Goal: Information Seeking & Learning: Learn about a topic

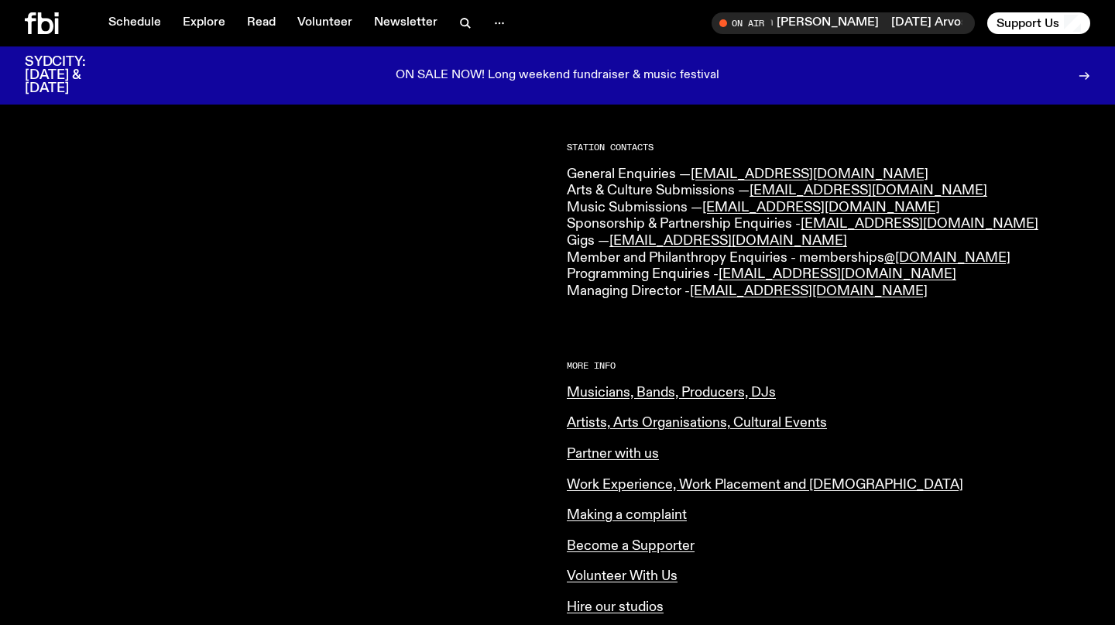
scroll to position [370, 0]
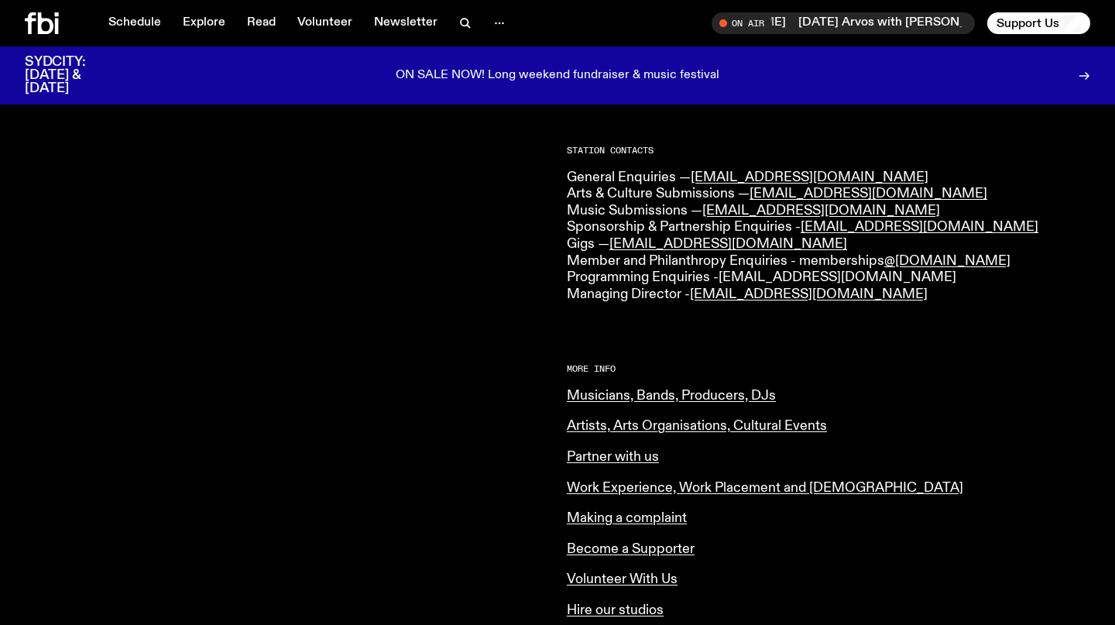
click at [860, 279] on link "[EMAIL_ADDRESS][DOMAIN_NAME]" at bounding box center [837, 277] width 238 height 14
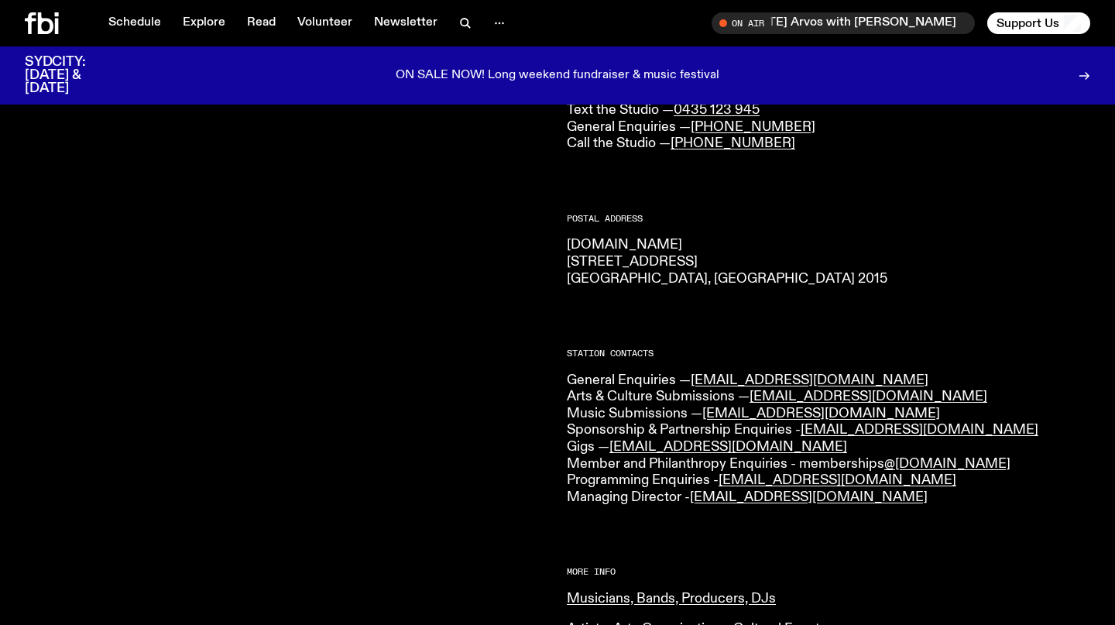
scroll to position [160, 0]
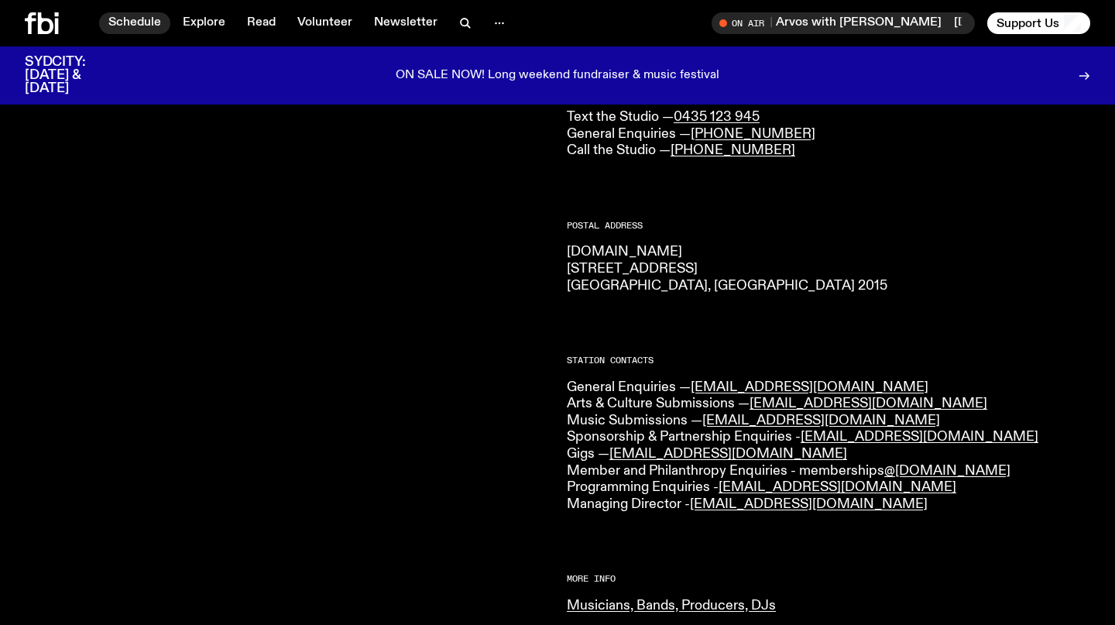
click at [150, 17] on link "Schedule" at bounding box center [134, 23] width 71 height 22
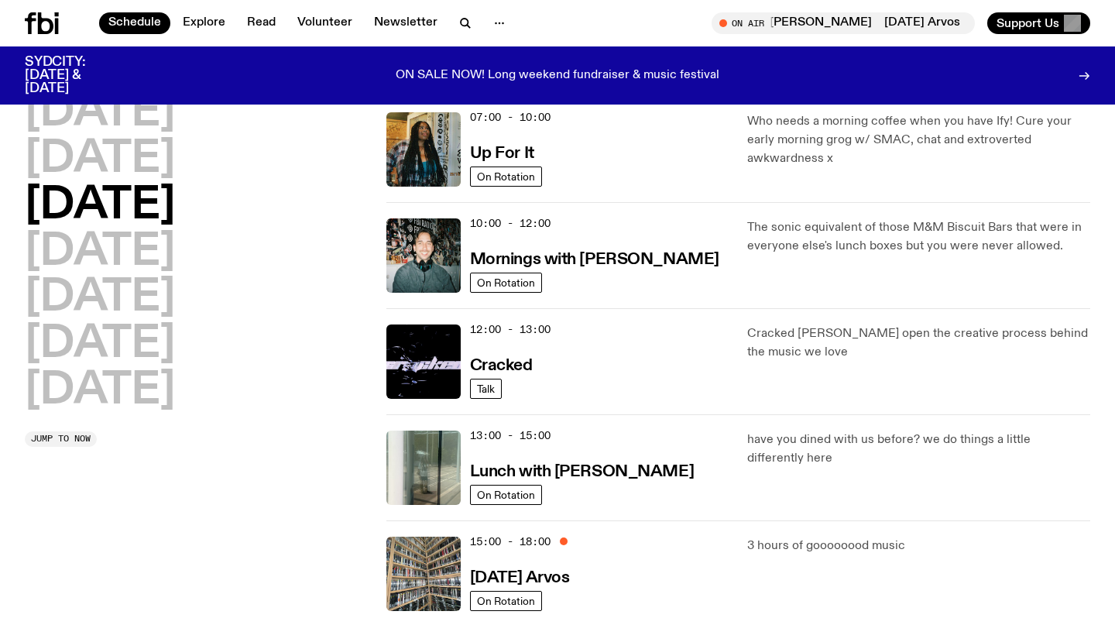
scroll to position [156, 0]
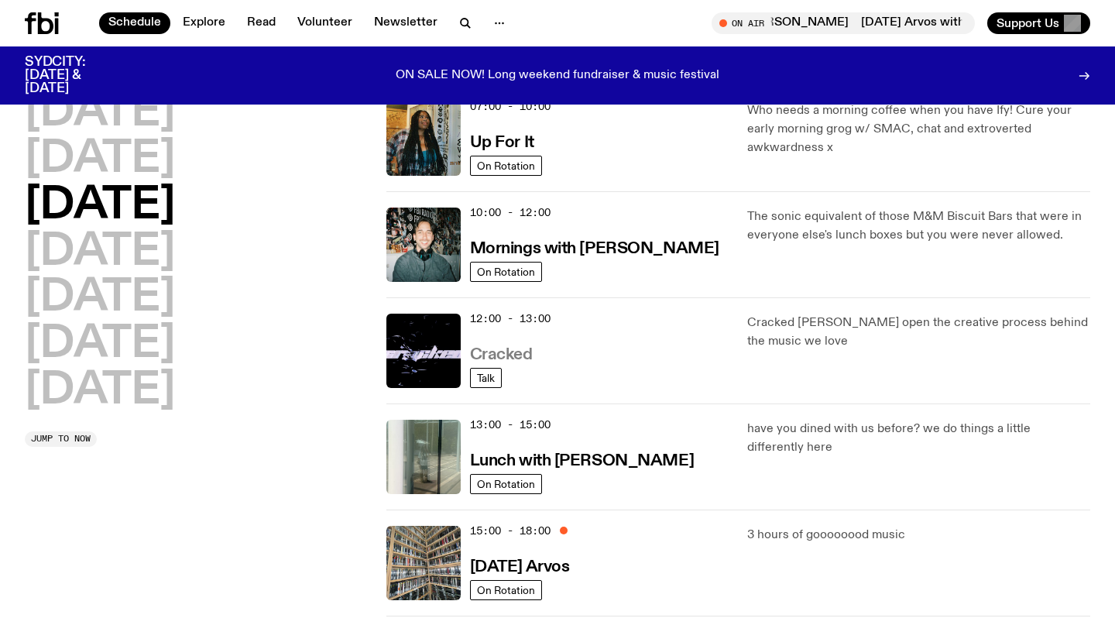
click at [532, 358] on h3 "Cracked" at bounding box center [501, 355] width 63 height 16
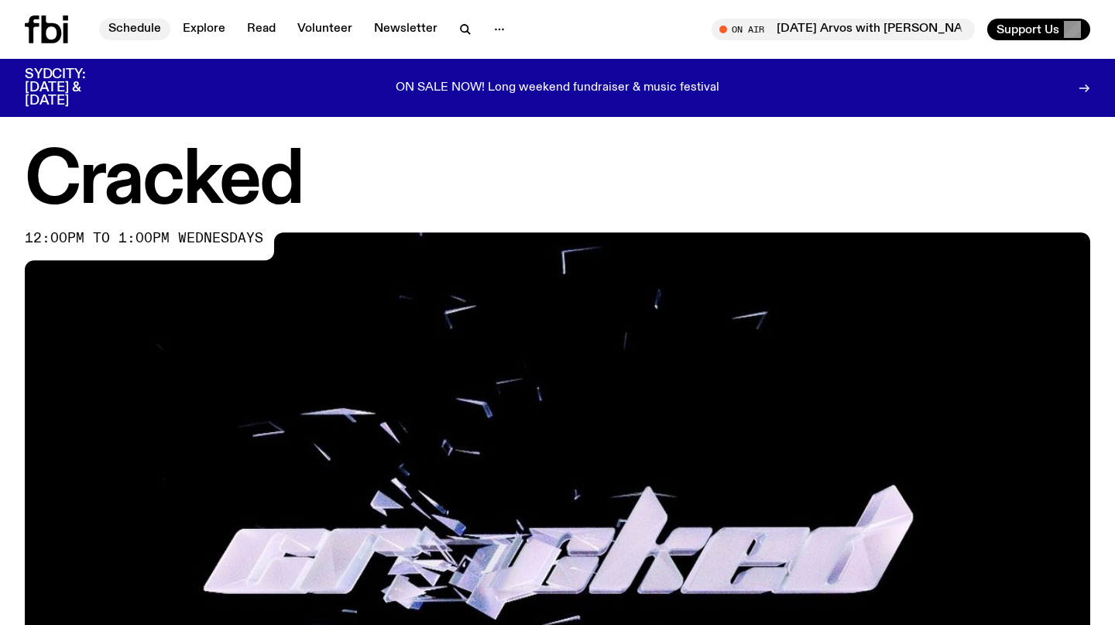
click at [136, 25] on link "Schedule" at bounding box center [134, 30] width 71 height 22
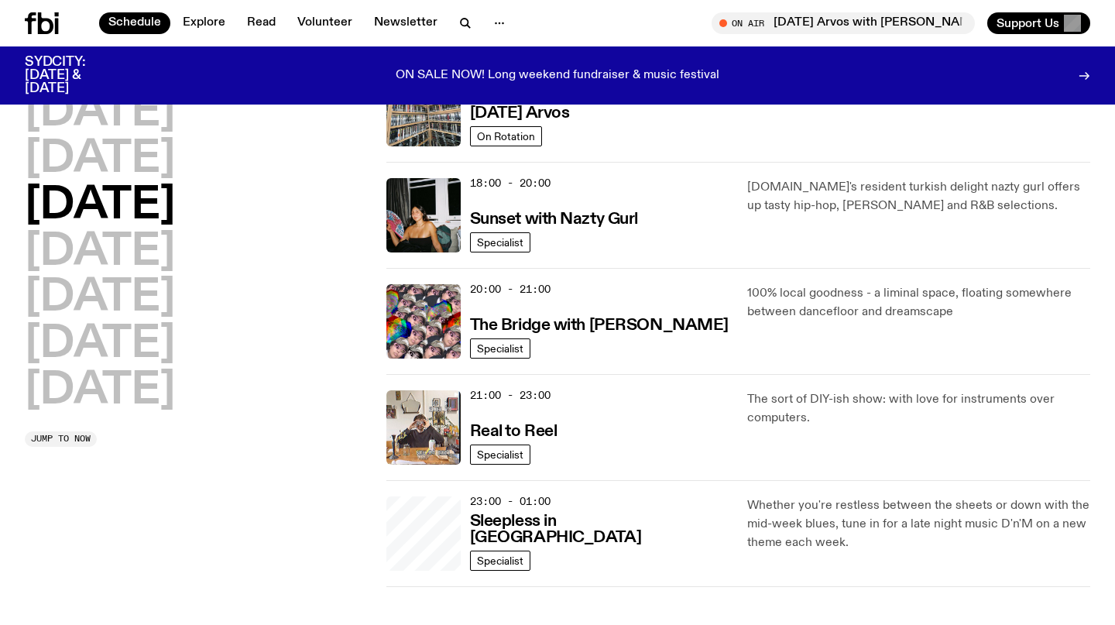
scroll to position [646, 0]
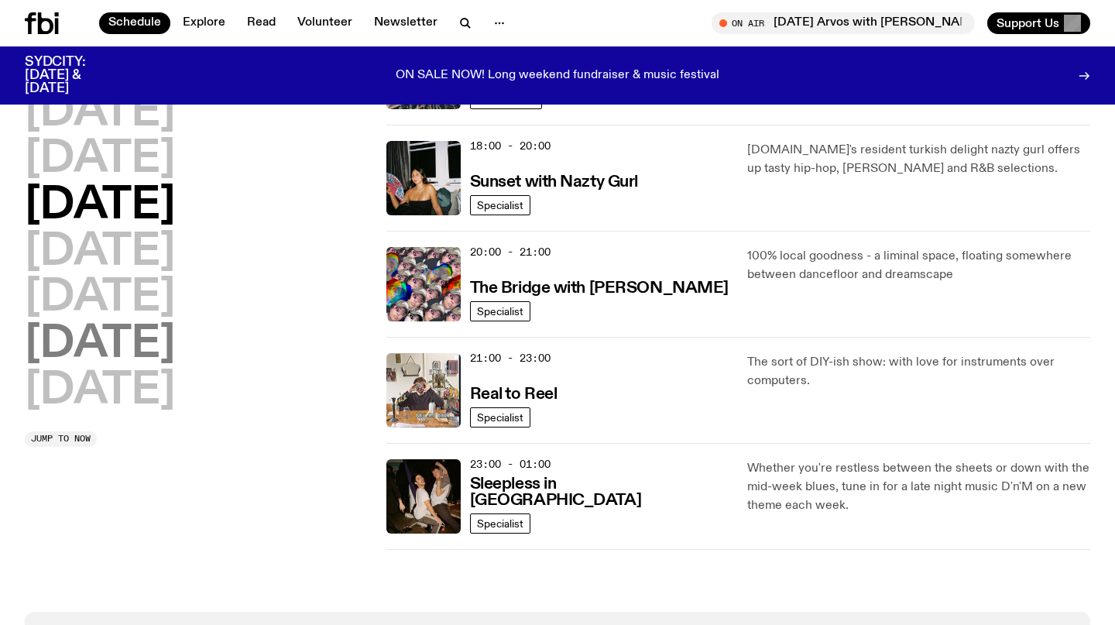
click at [170, 346] on h2 "[DATE]" at bounding box center [100, 344] width 150 height 43
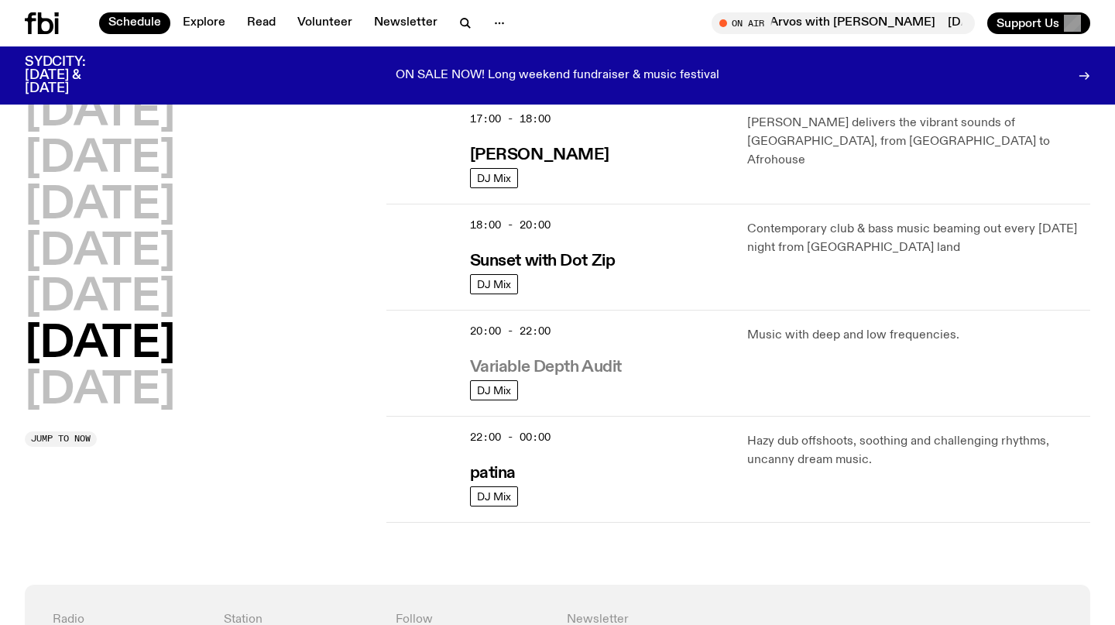
scroll to position [913, 0]
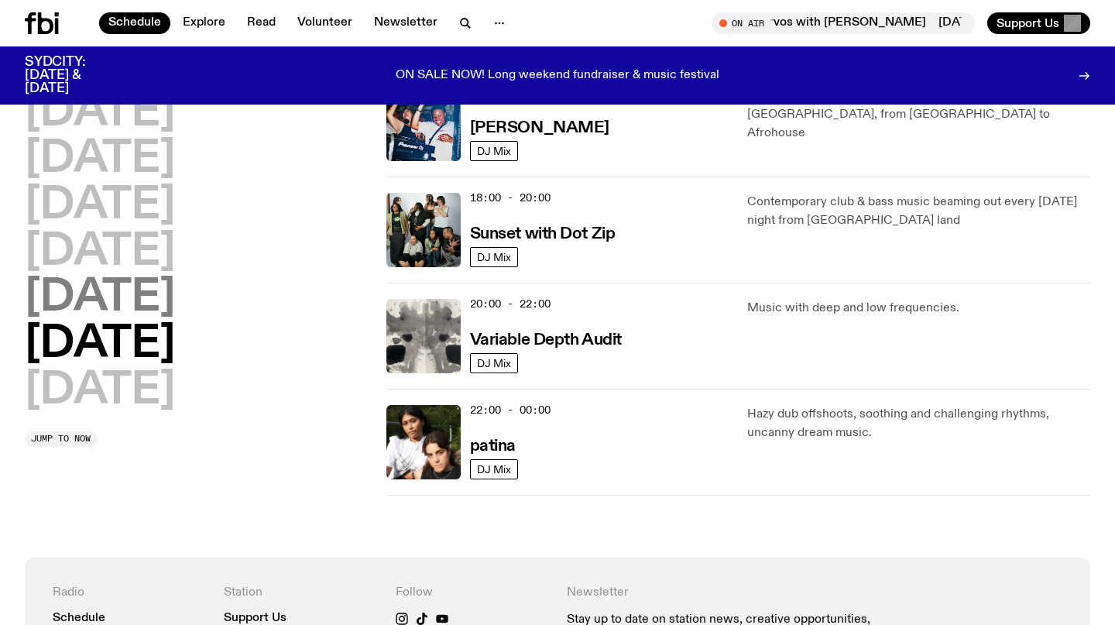
click at [133, 300] on h2 "[DATE]" at bounding box center [100, 297] width 150 height 43
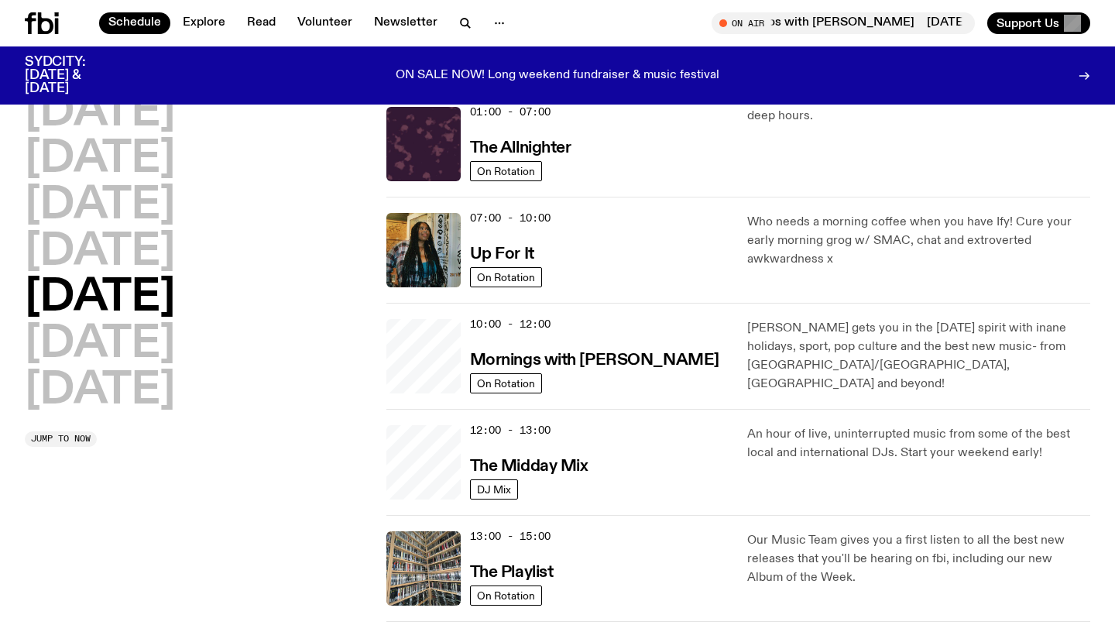
scroll to position [43, 0]
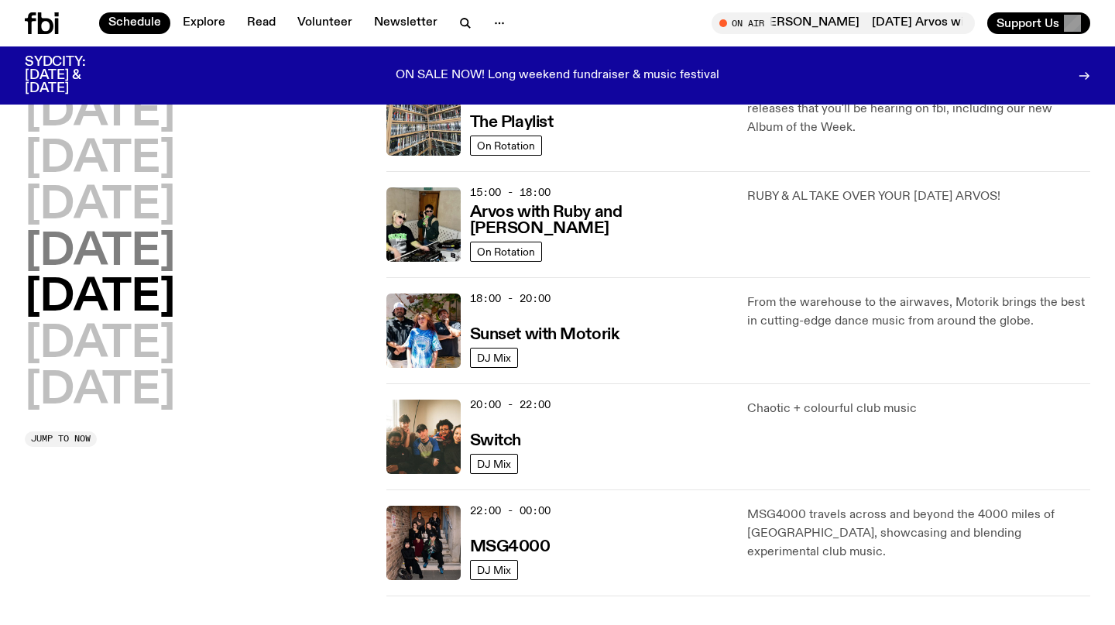
click at [172, 261] on h2 "[DATE]" at bounding box center [100, 252] width 150 height 43
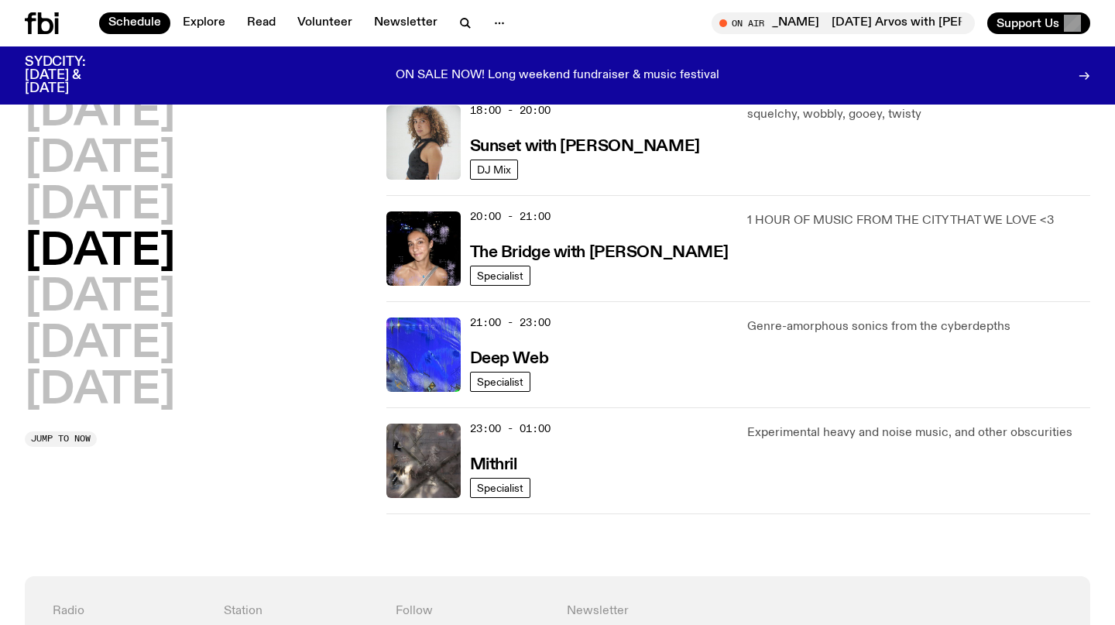
scroll to position [687, 0]
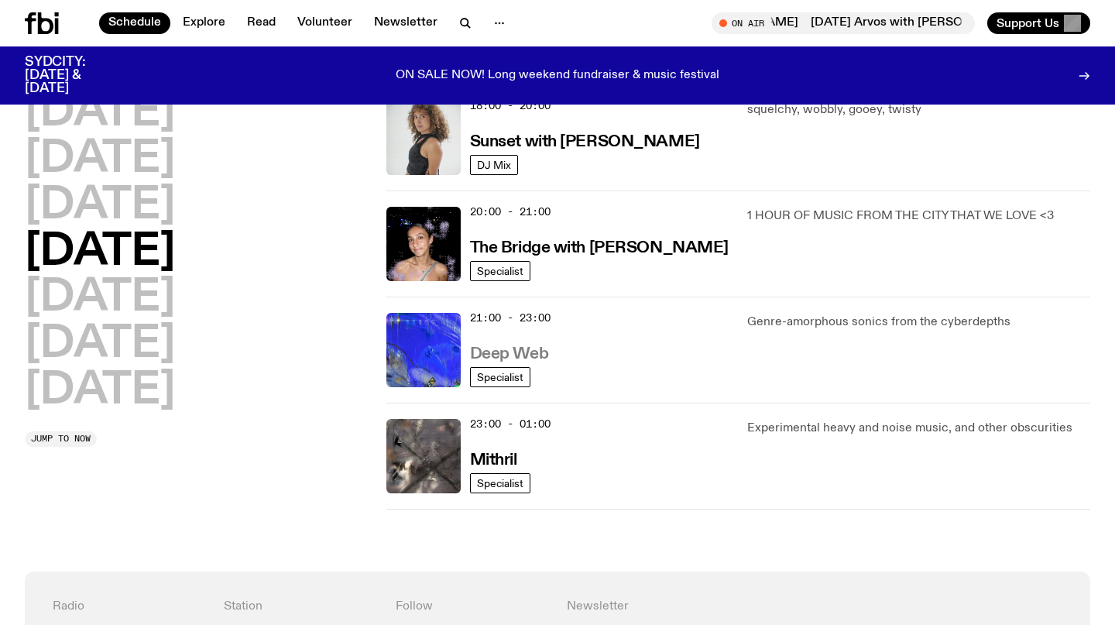
click at [502, 350] on h3 "Deep Web" at bounding box center [509, 354] width 78 height 16
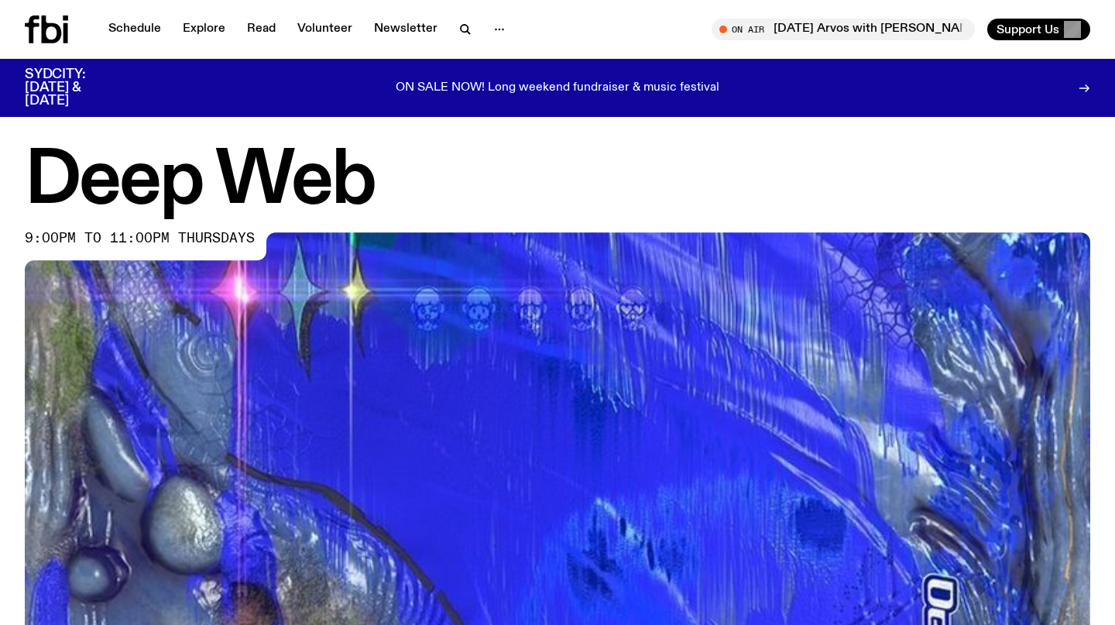
click at [924, 376] on img at bounding box center [557, 531] width 1065 height 599
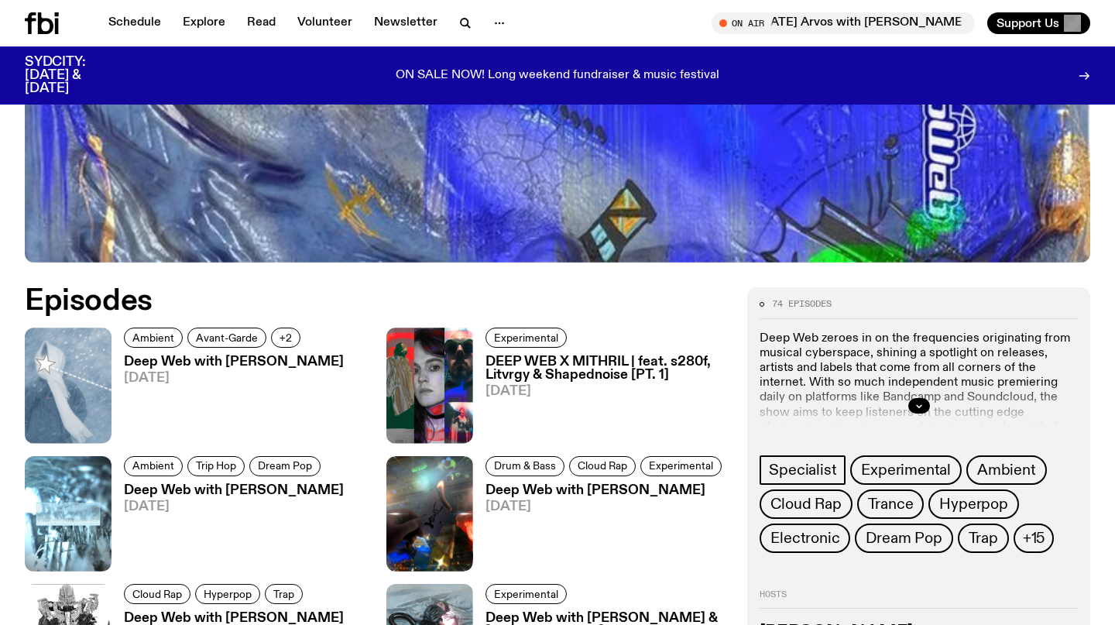
scroll to position [558, 0]
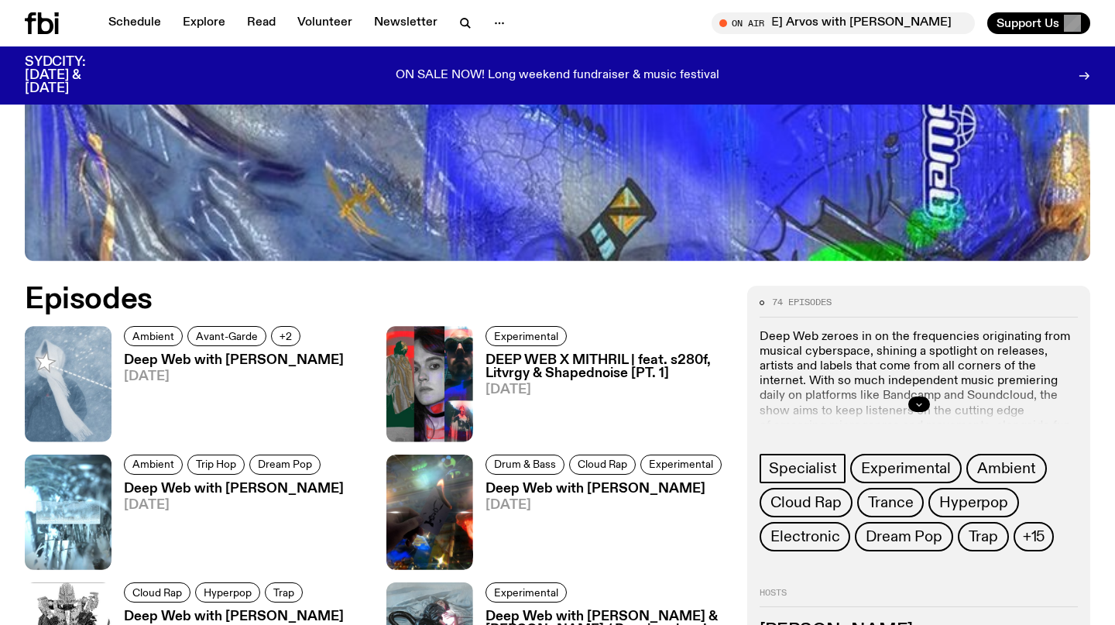
click at [918, 405] on icon "button" at bounding box center [918, 404] width 5 height 2
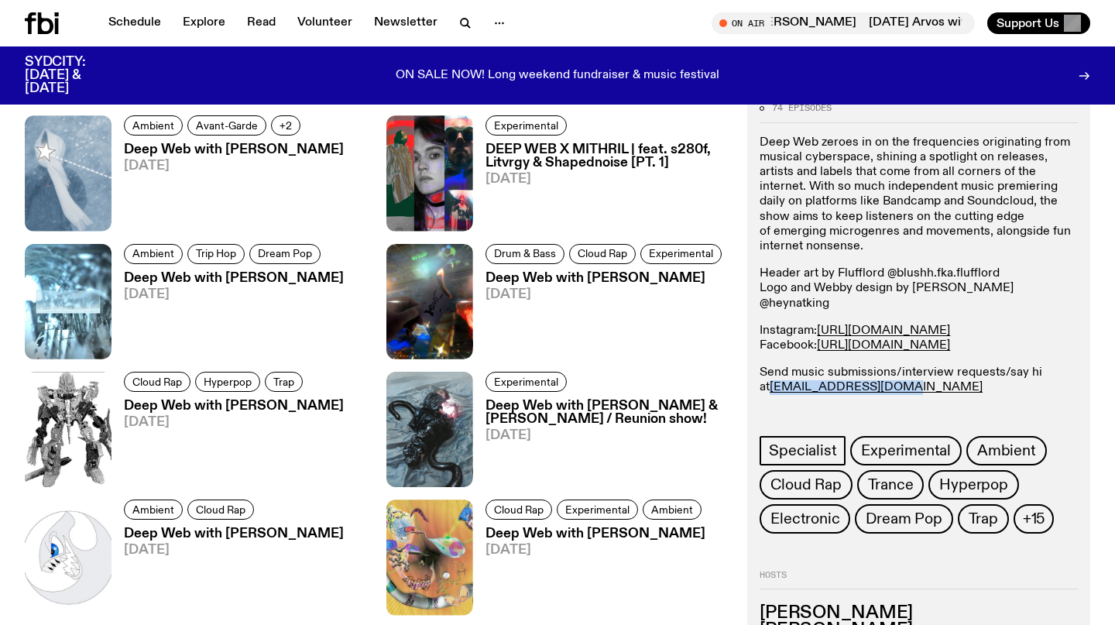
scroll to position [797, 0]
